Goal: Task Accomplishment & Management: Complete application form

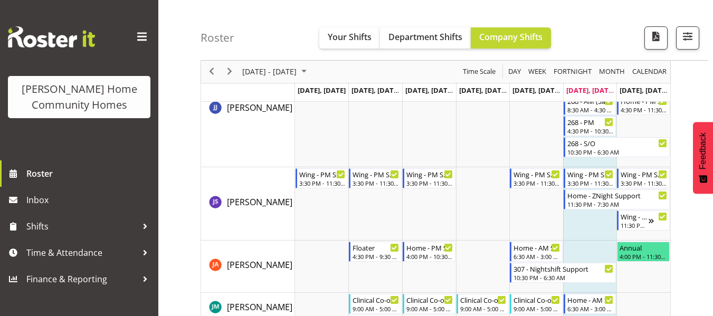
scroll to position [665, 0]
click at [232, 73] on span "Next" at bounding box center [229, 71] width 13 height 13
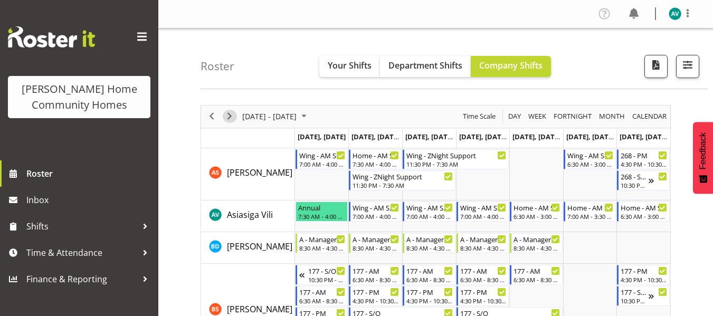
click at [227, 118] on span "Next" at bounding box center [229, 116] width 13 height 13
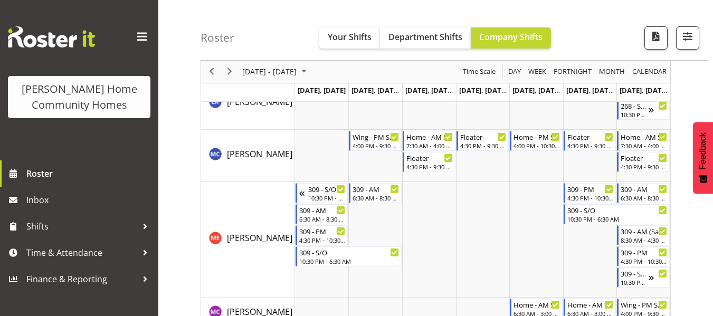
scroll to position [1237, 0]
click at [233, 70] on span "Next" at bounding box center [229, 71] width 13 height 13
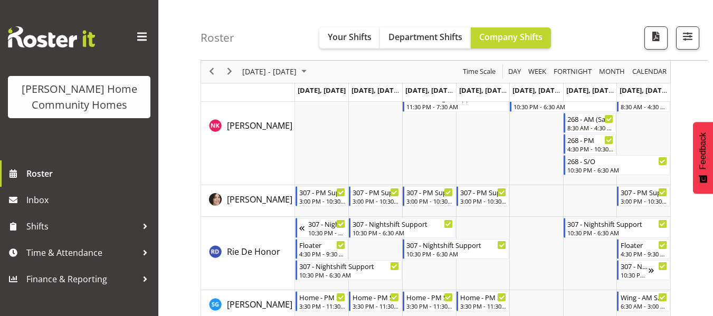
scroll to position [1543, 0]
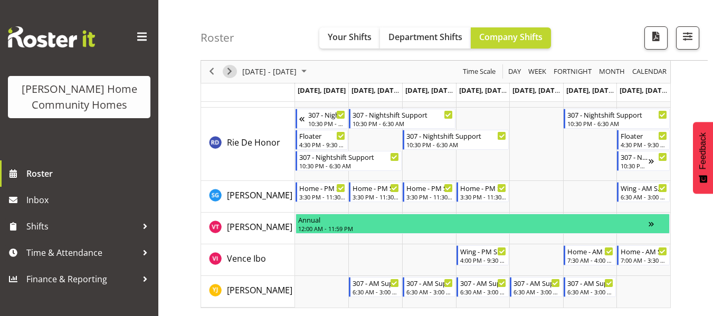
click at [230, 71] on span "Next" at bounding box center [229, 71] width 13 height 13
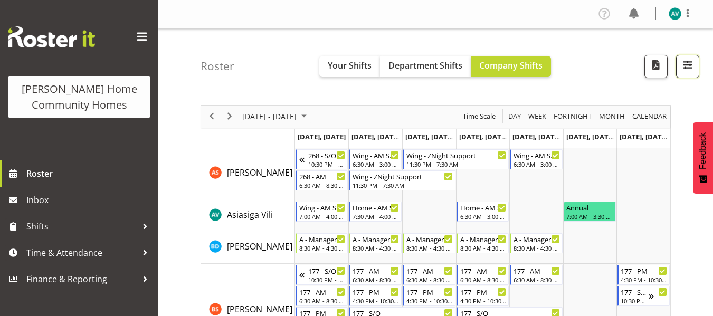
click at [691, 69] on span "button" at bounding box center [688, 65] width 14 height 14
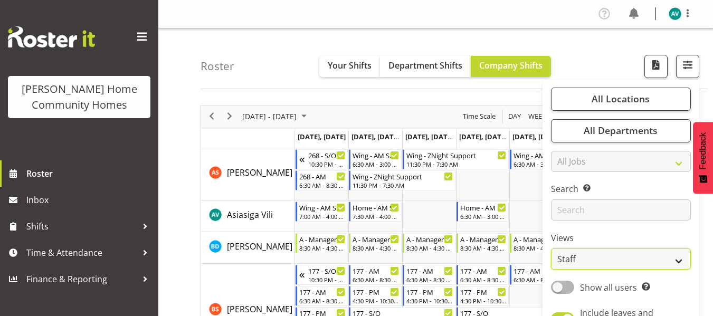
click at [574, 251] on select "Staff Role Shift - Horizontal Shift - Vertical Staff - Location" at bounding box center [621, 259] width 140 height 21
select select "role"
click at [551, 249] on select "Staff Role Shift - Horizontal Shift - Vertical Staff - Location" at bounding box center [621, 259] width 140 height 21
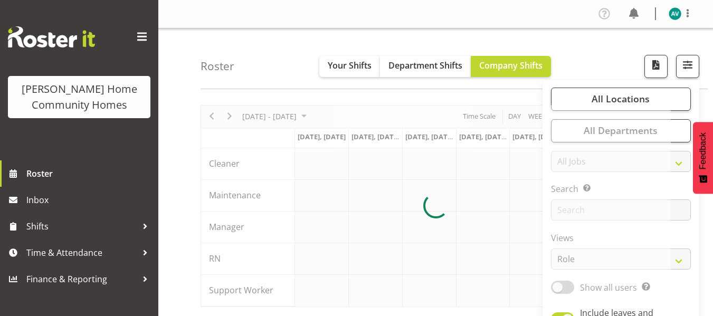
click at [584, 59] on div "Roster Your Shifts Department Shifts Company Shifts All Locations Clear 177 Hal…" at bounding box center [453, 58] width 507 height 61
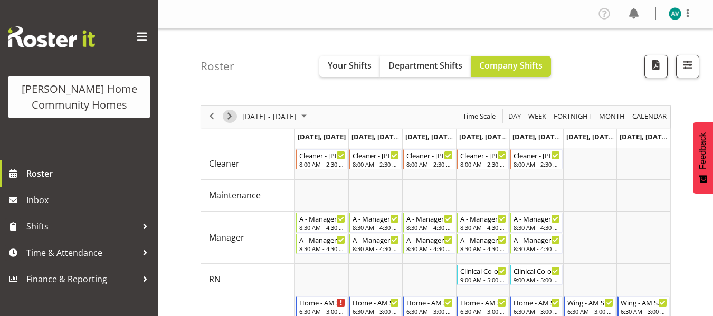
click at [226, 117] on span "Next" at bounding box center [229, 116] width 13 height 13
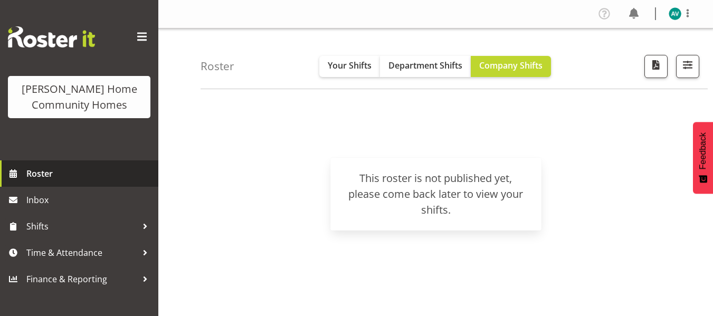
click at [65, 178] on span "Roster" at bounding box center [89, 174] width 127 height 16
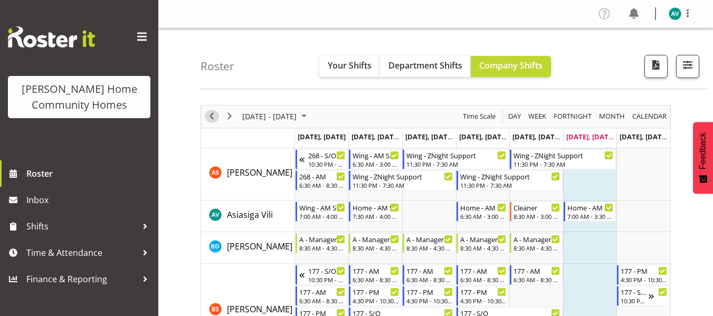
click at [218, 119] on div "previous period" at bounding box center [212, 117] width 18 height 22
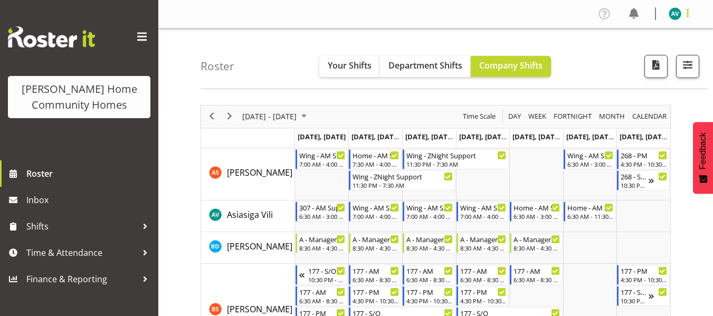
click at [691, 17] on span at bounding box center [687, 13] width 13 height 13
click at [630, 52] on link "Log Out" at bounding box center [643, 55] width 101 height 19
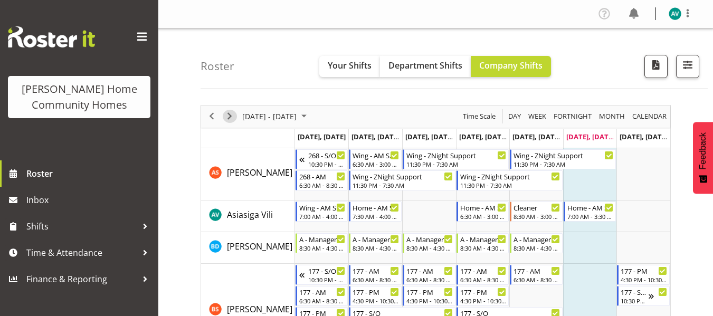
click at [229, 113] on span "Next" at bounding box center [229, 116] width 13 height 13
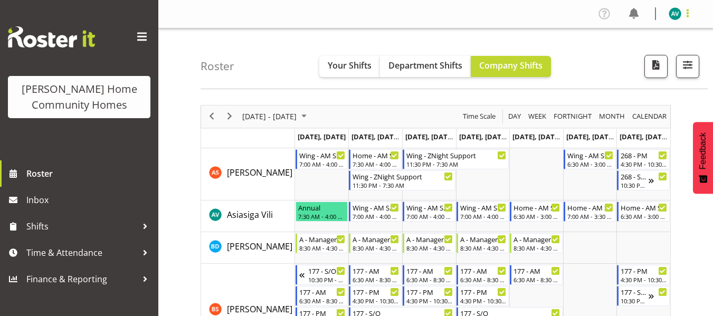
click at [686, 14] on span at bounding box center [687, 13] width 13 height 13
click at [620, 56] on link "Log Out" at bounding box center [643, 55] width 101 height 19
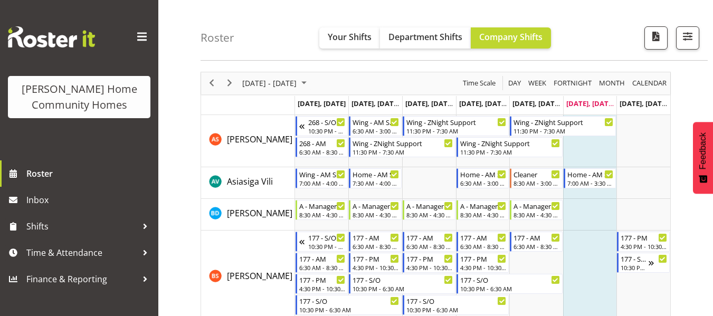
scroll to position [34, 0]
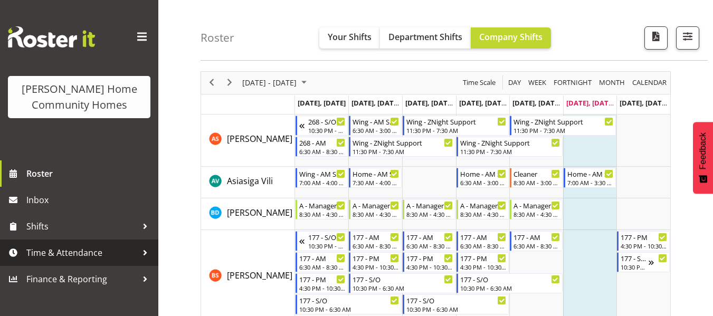
click at [64, 254] on span "Time & Attendance" at bounding box center [81, 253] width 111 height 16
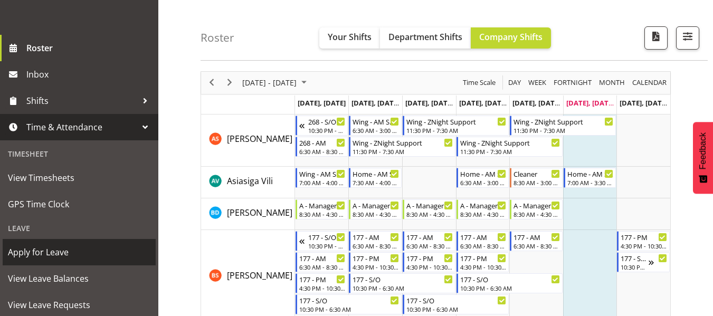
scroll to position [127, 0]
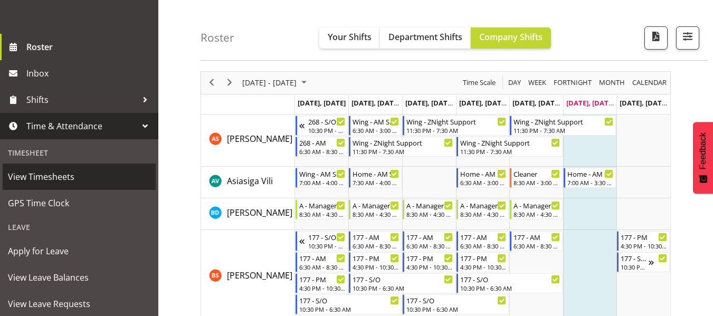
click at [60, 179] on span "View Timesheets" at bounding box center [79, 177] width 142 height 16
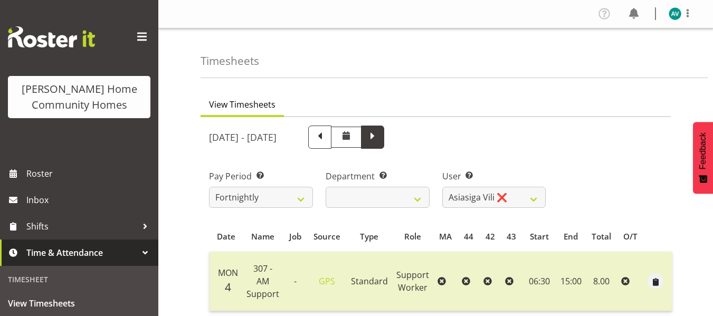
click at [384, 144] on span at bounding box center [372, 137] width 23 height 23
select select
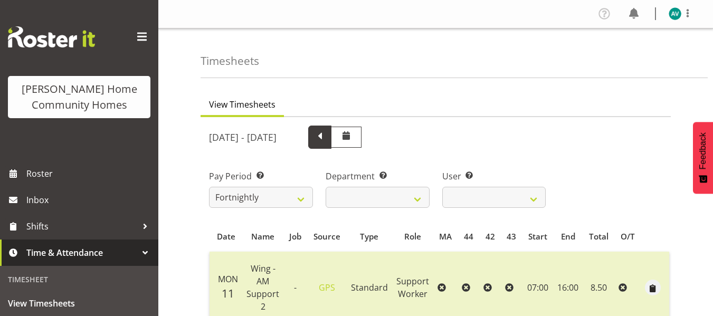
click at [327, 142] on span at bounding box center [320, 136] width 14 height 14
select select
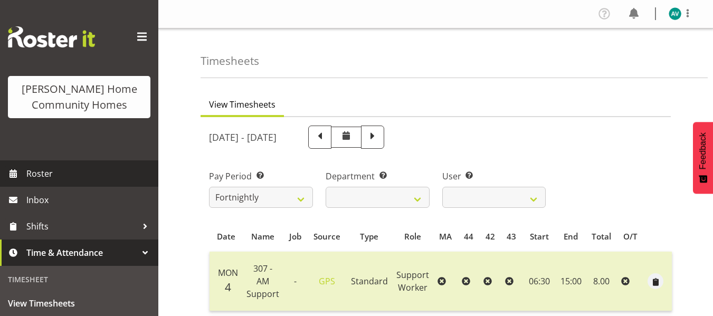
click at [75, 173] on span "Roster" at bounding box center [89, 174] width 127 height 16
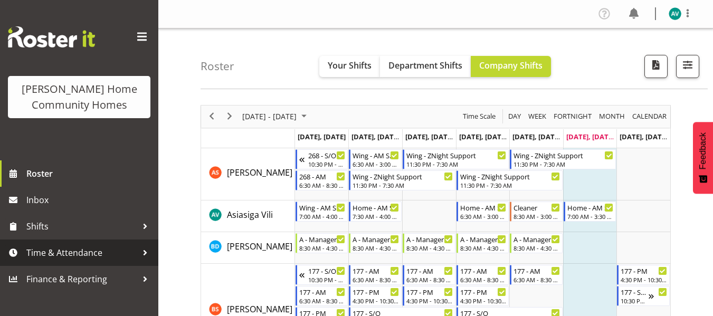
click at [62, 257] on span "Time & Attendance" at bounding box center [81, 253] width 111 height 16
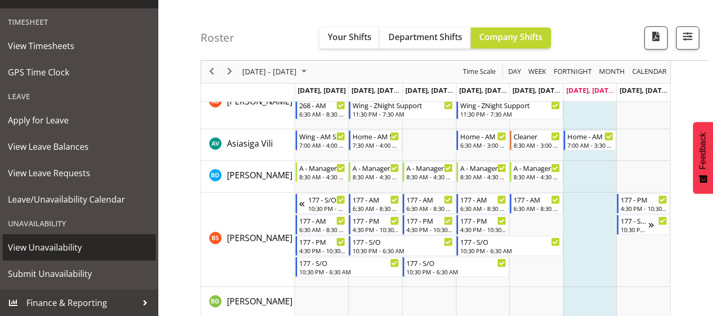
scroll to position [78, 0]
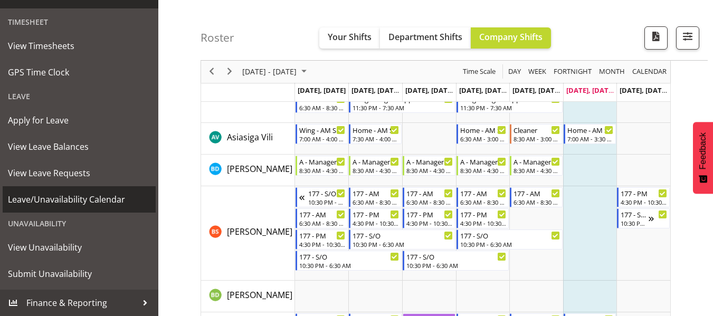
click at [59, 197] on span "Leave/Unavailability Calendar" at bounding box center [79, 200] width 142 height 16
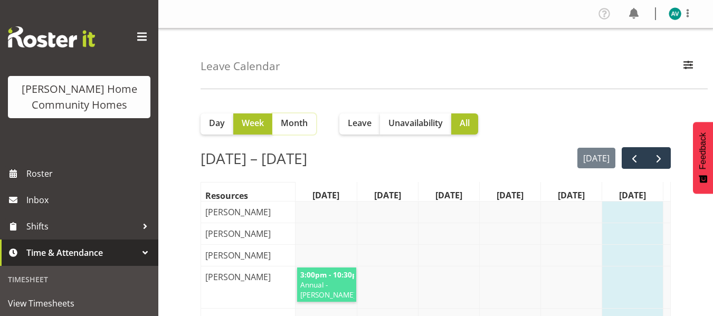
click at [297, 123] on span "Month" at bounding box center [294, 123] width 27 height 13
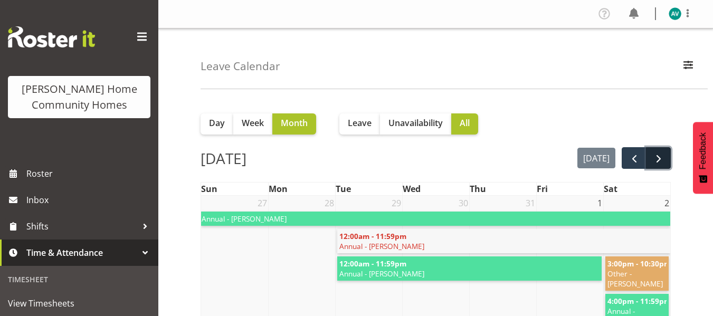
click at [649, 164] on button "next" at bounding box center [658, 158] width 25 height 22
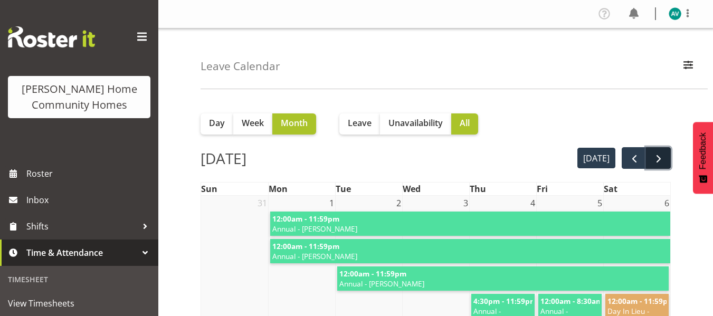
click at [656, 154] on span "next" at bounding box center [658, 158] width 13 height 13
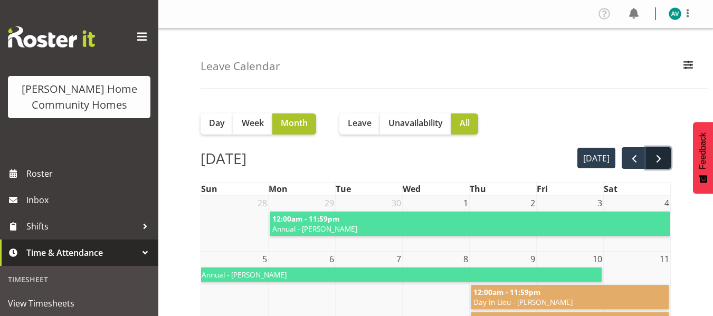
click at [665, 160] on button "next" at bounding box center [658, 158] width 25 height 22
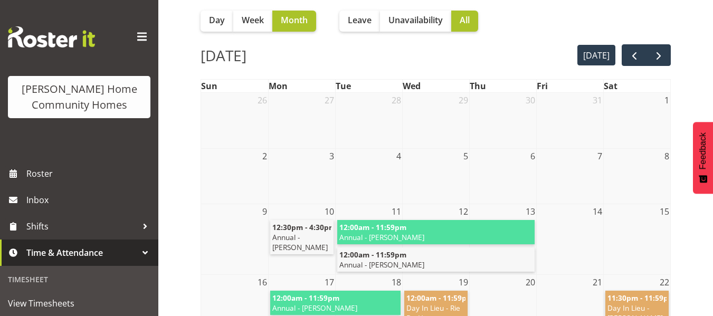
scroll to position [85, 0]
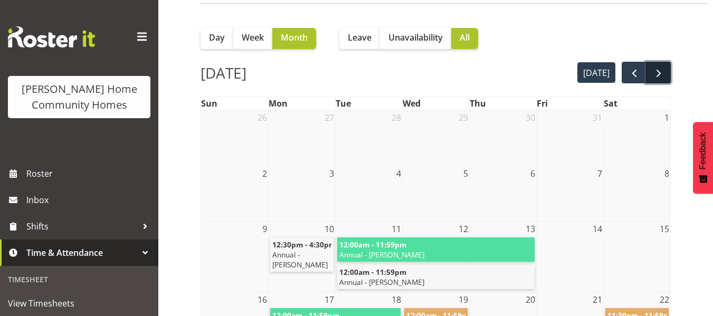
click at [663, 75] on span "next" at bounding box center [658, 73] width 13 height 13
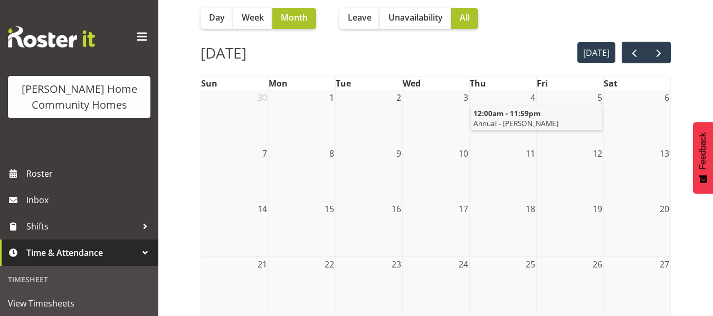
scroll to position [43, 0]
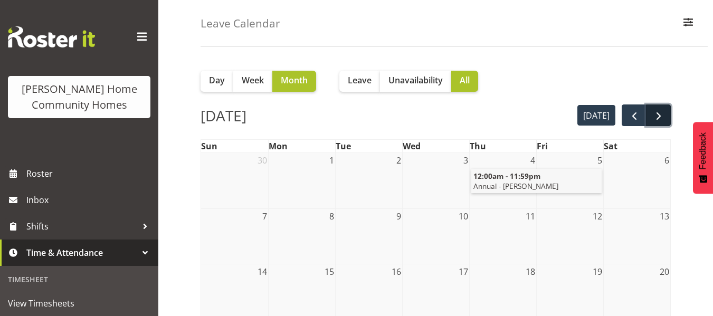
click at [664, 114] on span "next" at bounding box center [658, 116] width 13 height 13
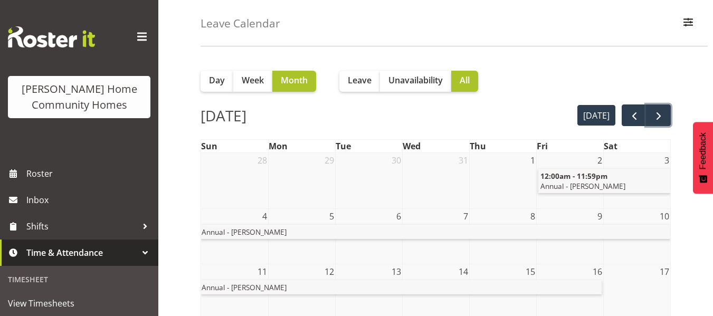
click at [664, 114] on span "next" at bounding box center [658, 116] width 13 height 13
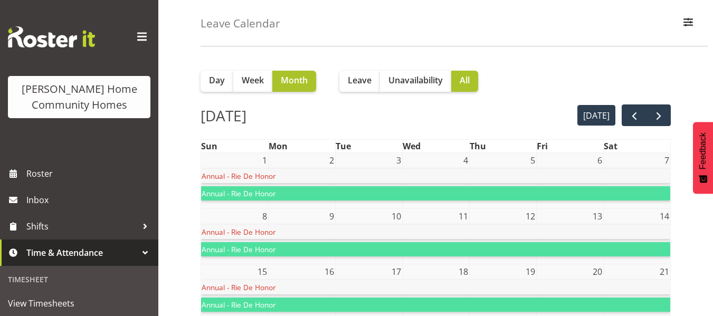
scroll to position [0, 0]
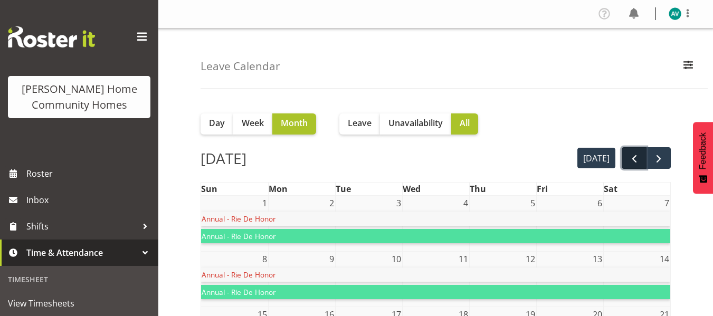
click at [632, 155] on span "prev" at bounding box center [634, 158] width 13 height 13
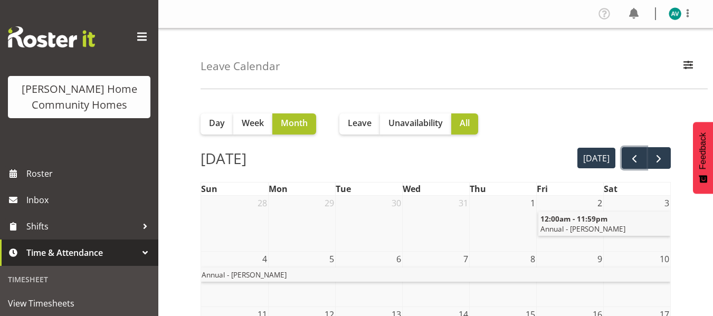
click at [632, 155] on span "prev" at bounding box center [634, 158] width 13 height 13
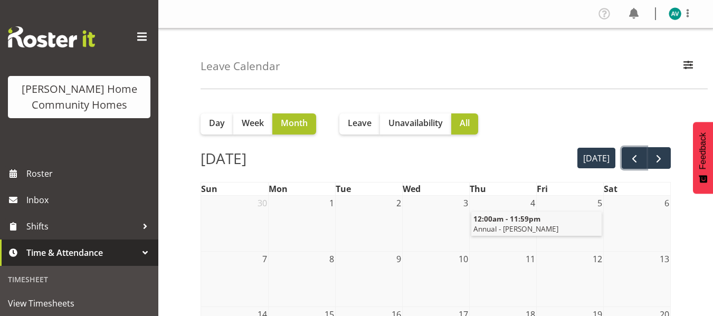
click at [632, 155] on span "prev" at bounding box center [634, 158] width 13 height 13
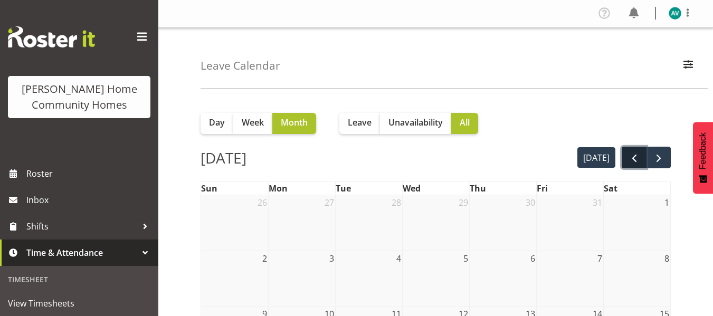
click at [634, 157] on span "prev" at bounding box center [634, 158] width 13 height 13
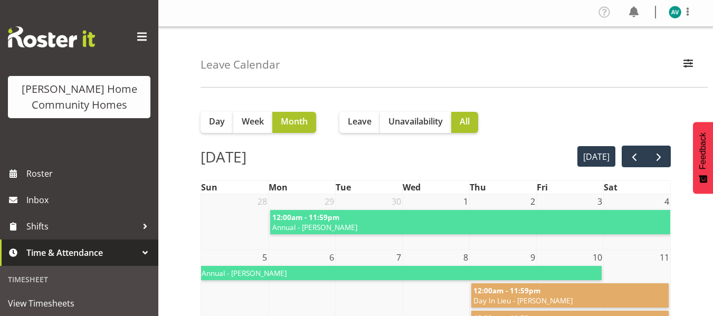
scroll to position [0, 0]
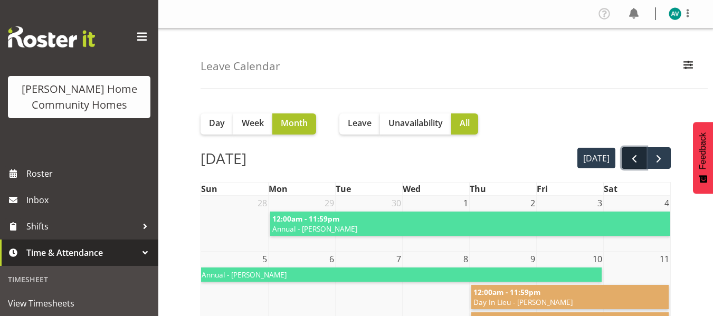
click at [632, 158] on span "prev" at bounding box center [634, 158] width 13 height 13
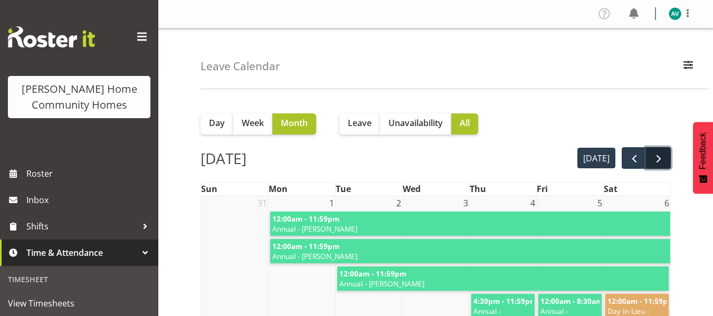
click at [663, 156] on span "next" at bounding box center [658, 158] width 13 height 13
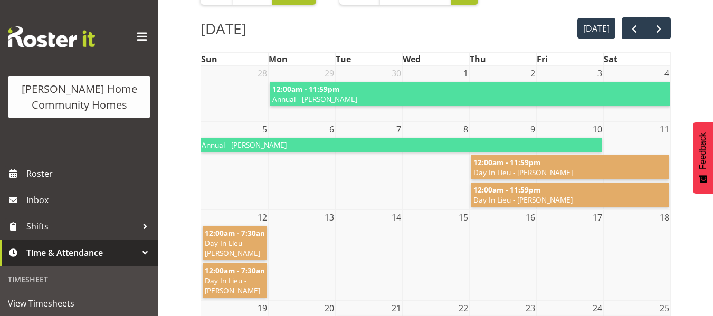
scroll to position [151, 0]
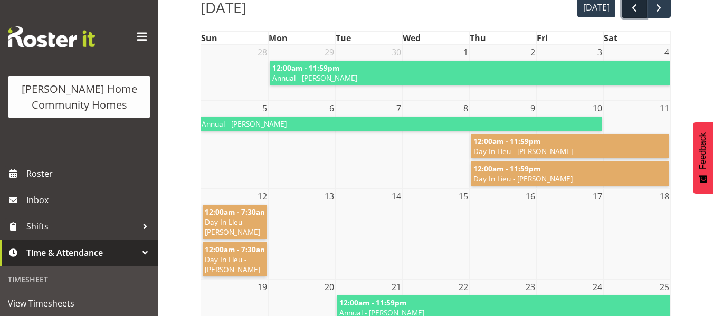
click at [628, 9] on span "prev" at bounding box center [634, 8] width 13 height 13
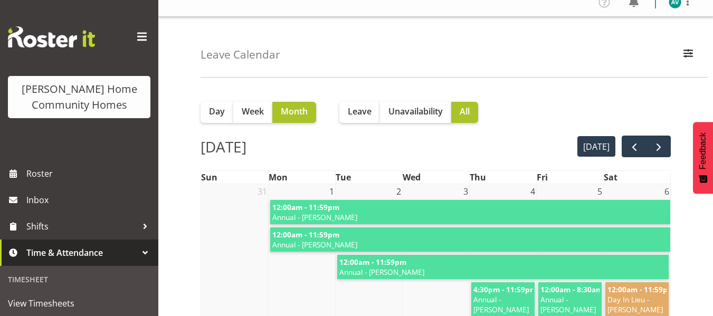
scroll to position [0, 0]
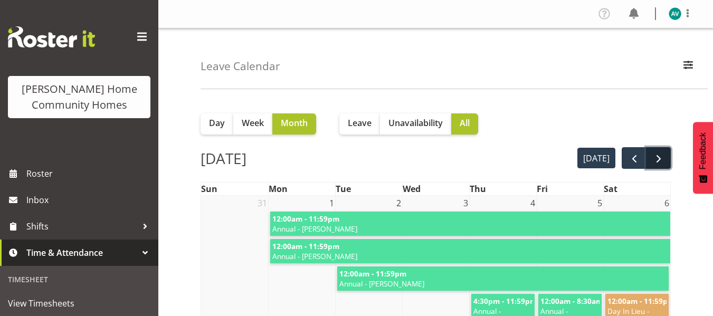
click at [658, 159] on span "next" at bounding box center [658, 158] width 13 height 13
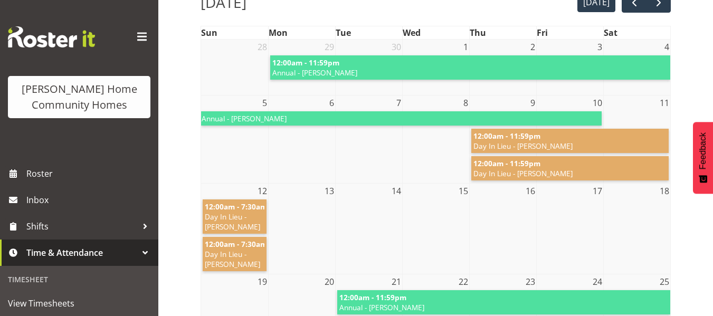
scroll to position [155, 0]
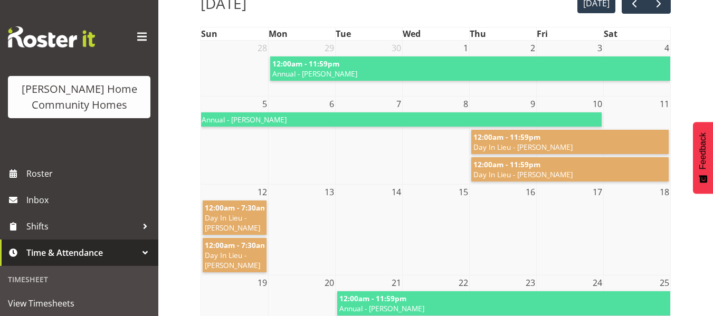
click at [625, 156] on td "12:00am - 11:59pm Day In Lieu - Daniel Marticio" at bounding box center [569, 169] width 201 height 27
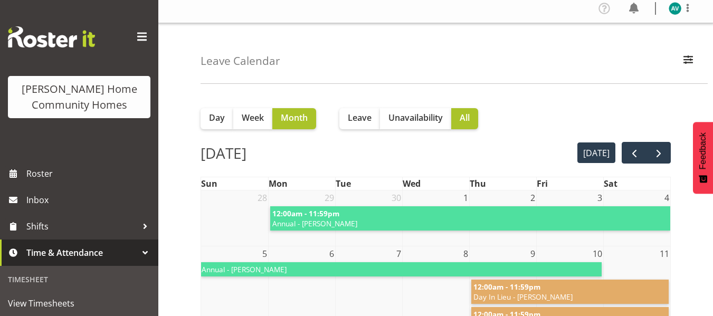
scroll to position [0, 0]
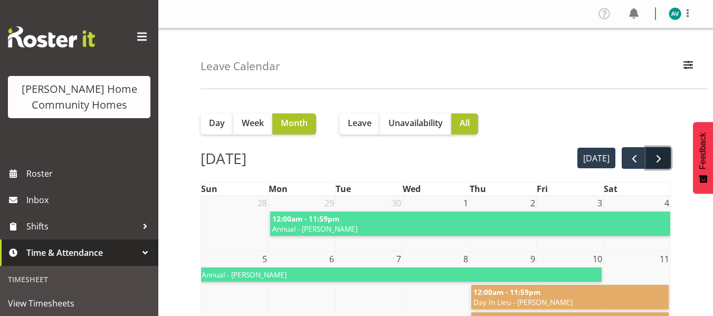
click at [660, 153] on span "next" at bounding box center [658, 158] width 13 height 13
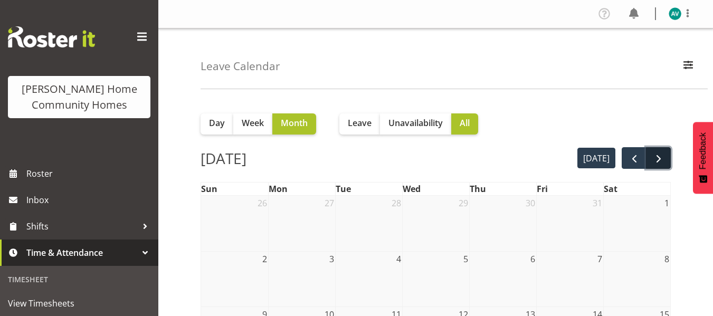
click at [667, 152] on button "next" at bounding box center [658, 158] width 25 height 22
click at [661, 161] on span "next" at bounding box center [658, 158] width 13 height 13
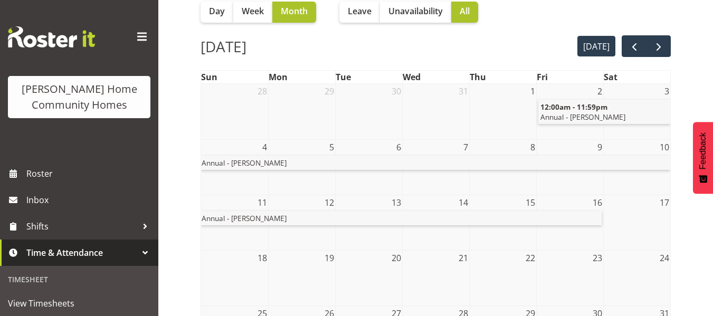
scroll to position [24, 0]
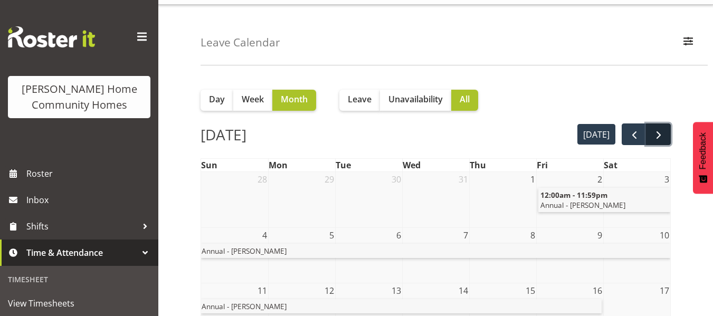
click at [666, 131] on button "next" at bounding box center [658, 134] width 25 height 22
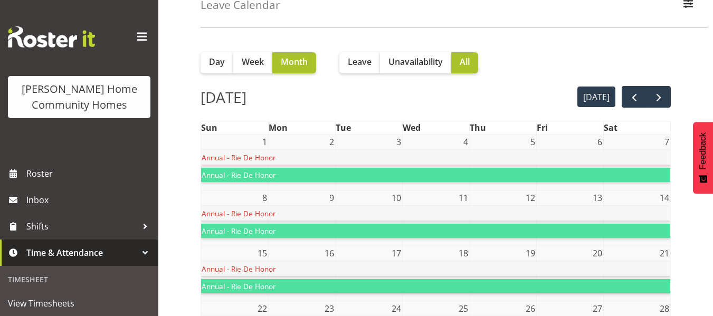
scroll to position [0, 0]
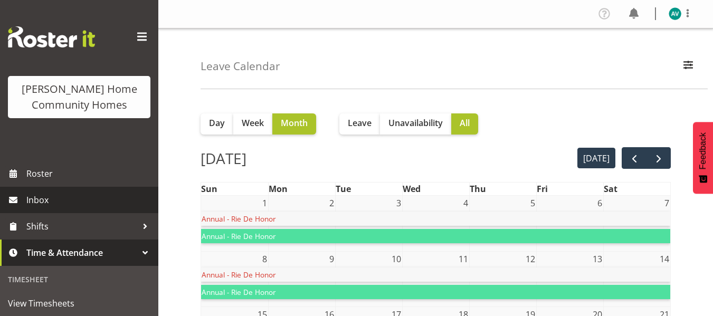
click at [59, 192] on span "Inbox" at bounding box center [89, 200] width 127 height 16
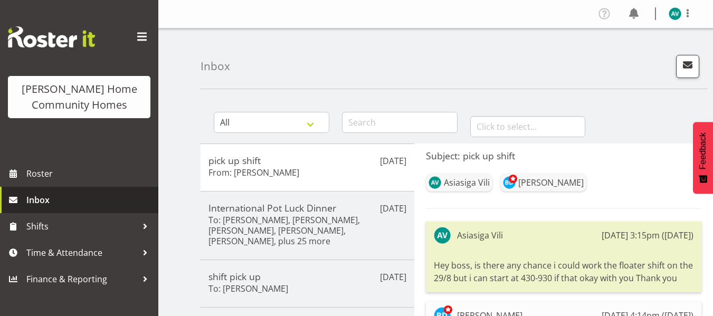
click at [72, 199] on span "Inbox" at bounding box center [89, 200] width 127 height 16
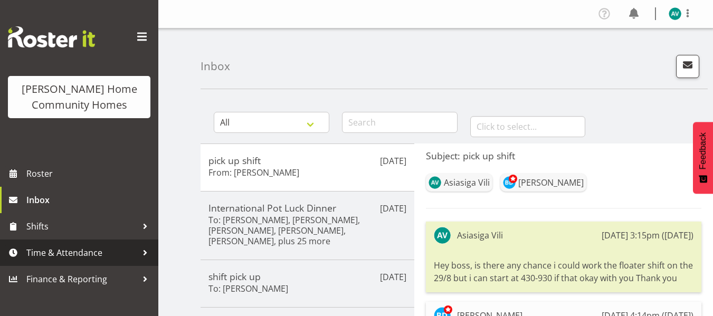
click at [78, 254] on span "Time & Attendance" at bounding box center [81, 253] width 111 height 16
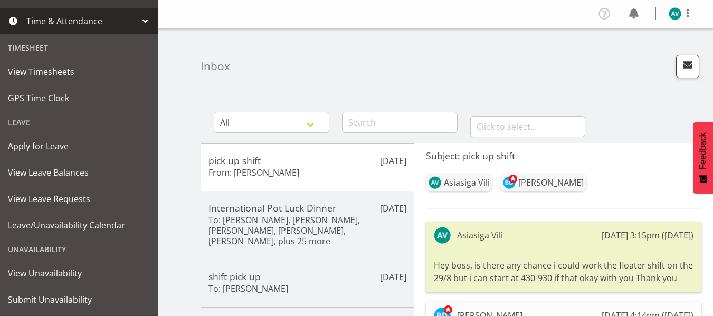
scroll to position [233, 0]
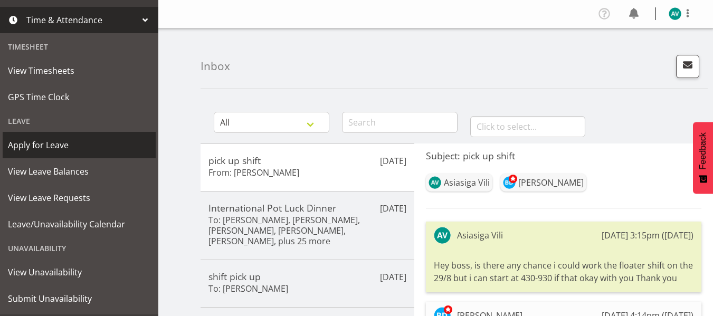
click at [68, 151] on span "Apply for Leave" at bounding box center [79, 145] width 142 height 16
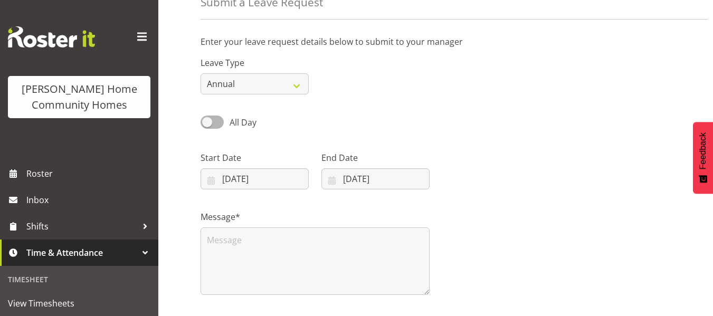
scroll to position [59, 0]
click at [278, 84] on select "Annual Sick Leave Without Pay Bereavement Domestic Violence Parental Jury Servi…" at bounding box center [254, 83] width 108 height 21
click at [422, 93] on div "Leave Type Annual Sick Leave Without Pay Bereavement Domestic Violence Parental…" at bounding box center [435, 70] width 483 height 59
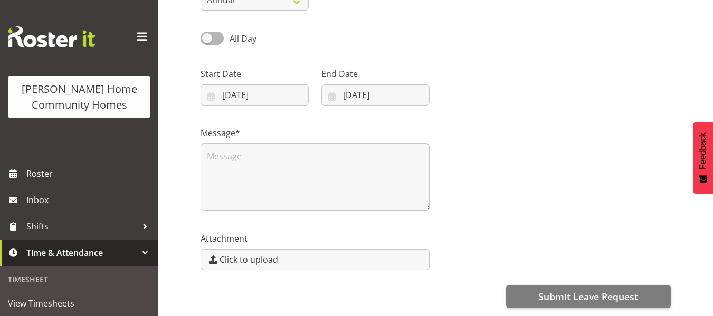
scroll to position [143, 0]
click at [278, 91] on input "16/08/2025" at bounding box center [254, 94] width 108 height 21
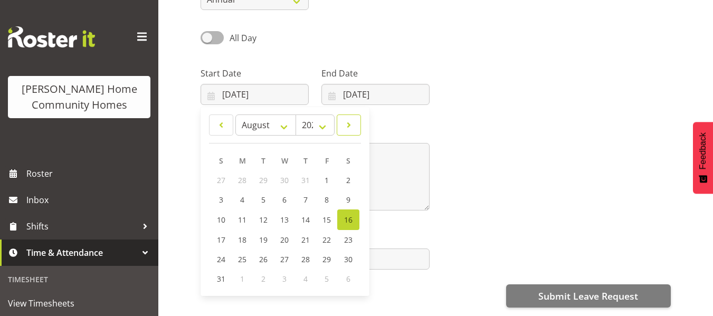
click at [353, 123] on span at bounding box center [348, 125] width 11 height 13
click at [265, 180] on span "30" at bounding box center [264, 180] width 8 height 10
click at [266, 183] on span "30" at bounding box center [264, 180] width 8 height 10
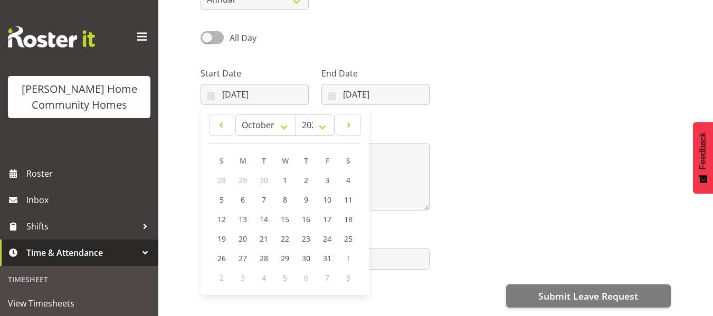
click at [266, 183] on span "30" at bounding box center [264, 180] width 8 height 10
drag, startPoint x: 266, startPoint y: 183, endPoint x: 221, endPoint y: 132, distance: 68.0
click at [221, 132] on div "January February March April May June July August September October November De…" at bounding box center [285, 200] width 152 height 173
click at [221, 132] on link at bounding box center [221, 124] width 24 height 21
select select "8"
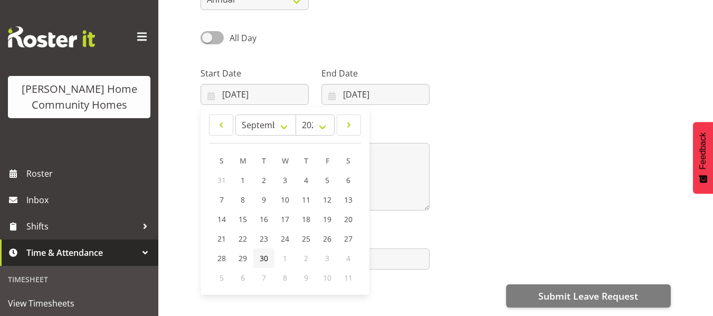
click at [262, 261] on span "30" at bounding box center [264, 258] width 8 height 10
type input "30/09/2025"
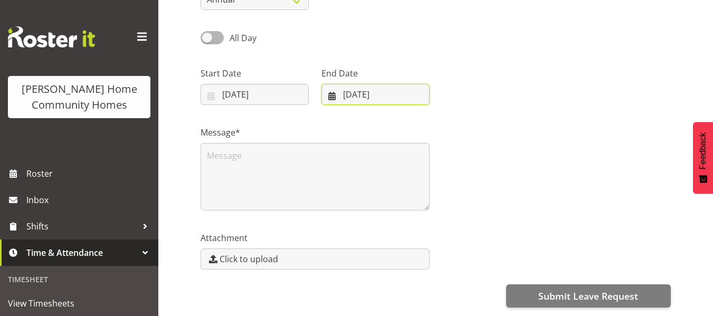
click at [409, 98] on input "16/08/2025" at bounding box center [375, 94] width 108 height 21
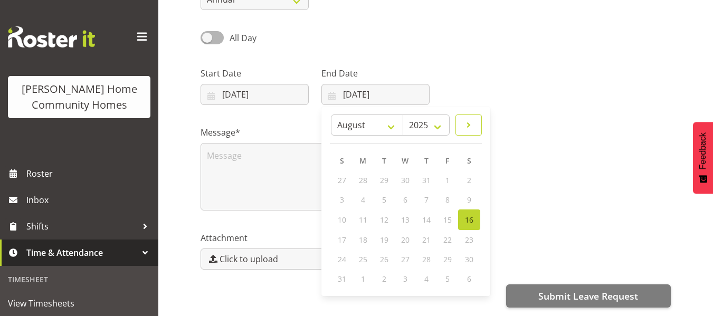
click at [474, 127] on span at bounding box center [468, 125] width 13 height 13
select select "9"
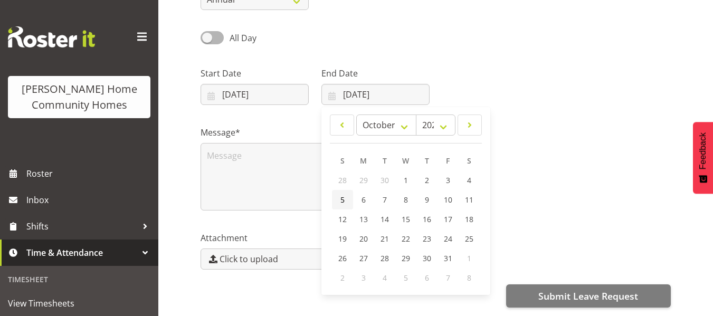
click at [349, 201] on link "5" at bounding box center [342, 200] width 21 height 20
type input "05/10/2025"
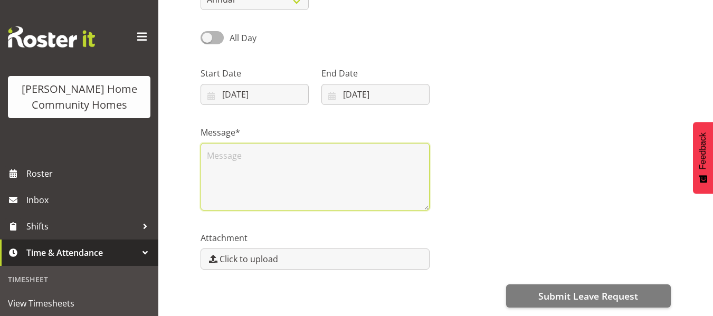
click at [373, 188] on textarea at bounding box center [314, 177] width 229 height 68
click at [262, 154] on textarea "national in auckland" at bounding box center [314, 177] width 229 height 68
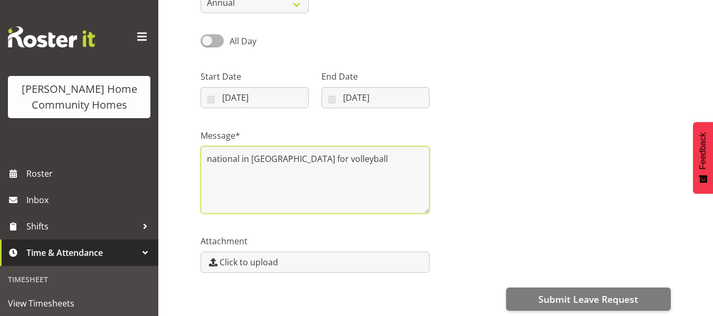
scroll to position [200, 0]
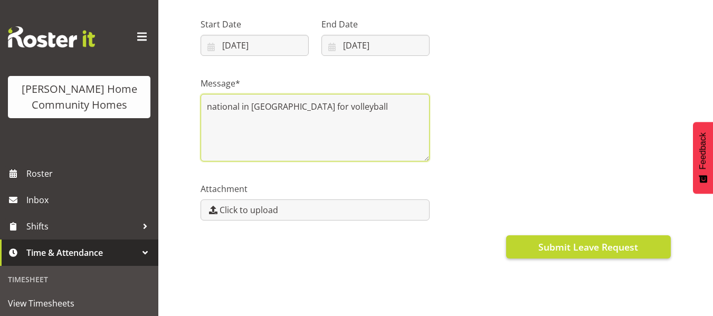
type textarea "national in Auckland for volleyball"
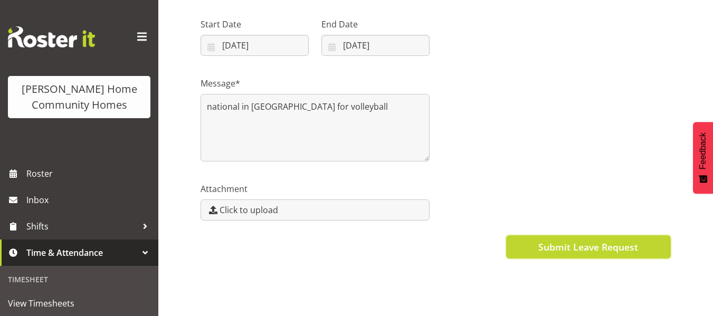
click at [558, 240] on span "Submit Leave Request" at bounding box center [588, 247] width 100 height 14
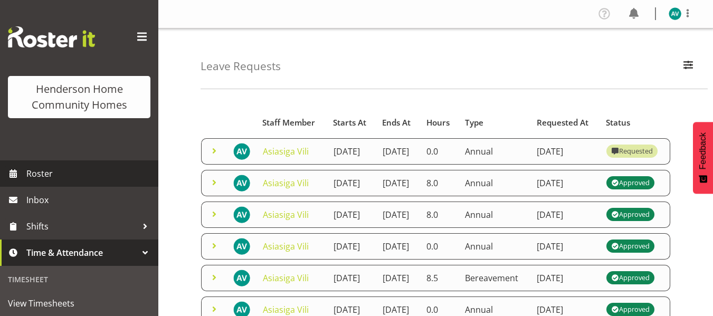
click at [45, 167] on span "Roster" at bounding box center [89, 174] width 127 height 16
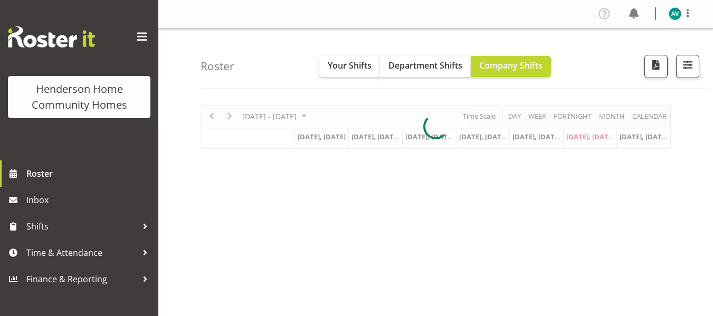
click at [690, 13] on span at bounding box center [687, 13] width 13 height 13
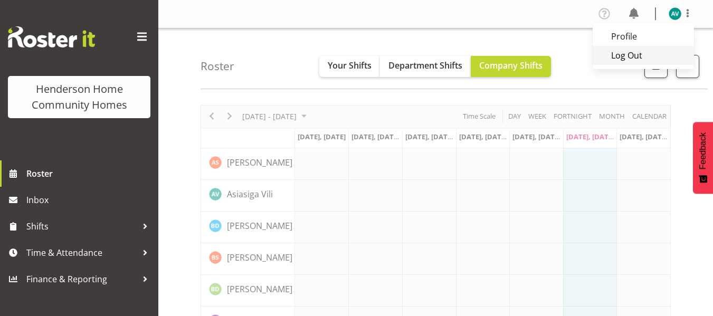
click at [639, 53] on link "Log Out" at bounding box center [643, 55] width 101 height 19
